Goal: Task Accomplishment & Management: Use online tool/utility

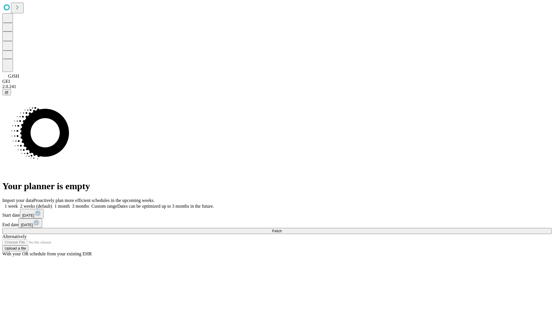
click at [282, 229] on span "Fetch" at bounding box center [277, 231] width 10 height 4
